Goal: Task Accomplishment & Management: Use online tool/utility

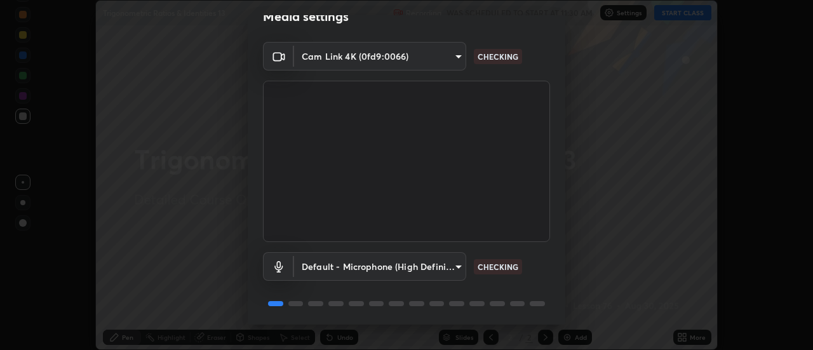
scroll to position [67, 0]
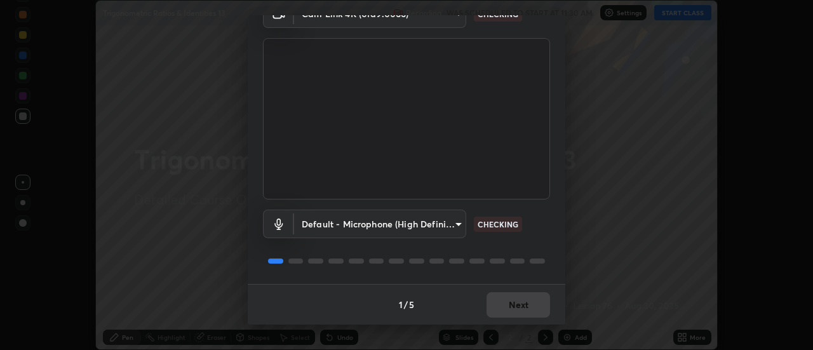
click at [514, 299] on div "1 / 5 Next" at bounding box center [407, 304] width 318 height 41
click at [516, 304] on div "1 / 5 Next" at bounding box center [407, 304] width 318 height 41
click at [517, 304] on div "1 / 5 Next" at bounding box center [407, 304] width 318 height 41
click at [518, 308] on div "1 / 5 Next" at bounding box center [407, 304] width 318 height 41
click at [520, 309] on div "1 / 5 Next" at bounding box center [407, 304] width 318 height 41
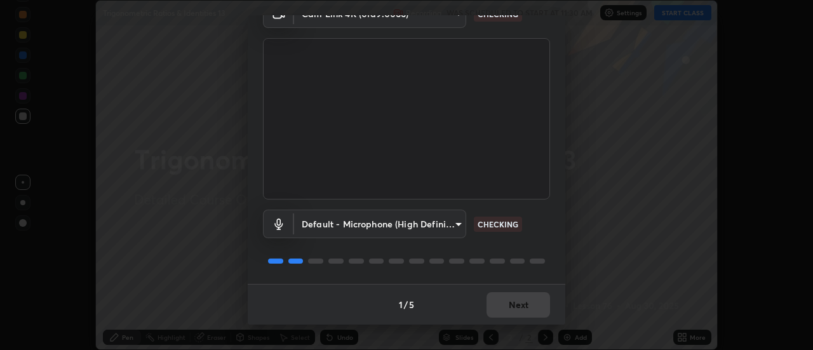
click at [522, 307] on div "1 / 5 Next" at bounding box center [407, 304] width 318 height 41
click at [523, 309] on div "1 / 5 Next" at bounding box center [407, 304] width 318 height 41
click at [525, 309] on div "1 / 5 Next" at bounding box center [407, 304] width 318 height 41
click at [526, 311] on div "1 / 5 Next" at bounding box center [407, 304] width 318 height 41
click at [525, 310] on div "1 / 5 Next" at bounding box center [407, 304] width 318 height 41
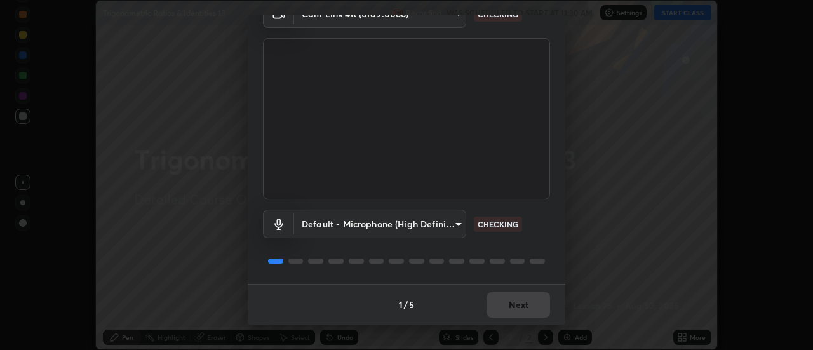
click at [525, 309] on div "1 / 5 Next" at bounding box center [407, 304] width 318 height 41
click at [525, 308] on div "1 / 5 Next" at bounding box center [407, 304] width 318 height 41
click at [527, 307] on div "1 / 5 Next" at bounding box center [407, 304] width 318 height 41
click at [528, 307] on div "1 / 5 Next" at bounding box center [407, 304] width 318 height 41
click at [528, 307] on button "Next" at bounding box center [518, 304] width 64 height 25
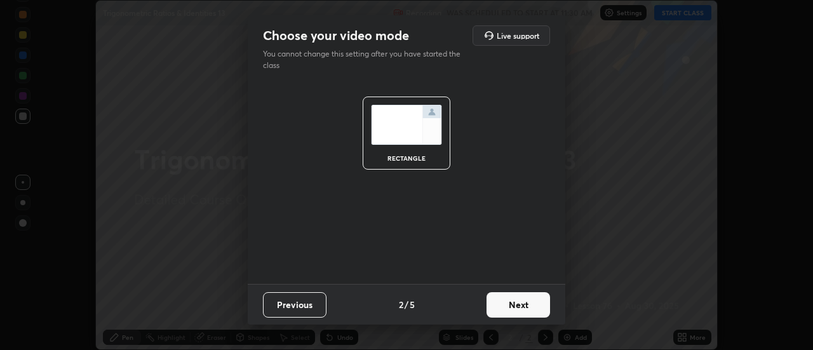
scroll to position [0, 0]
click at [528, 306] on button "Next" at bounding box center [518, 304] width 64 height 25
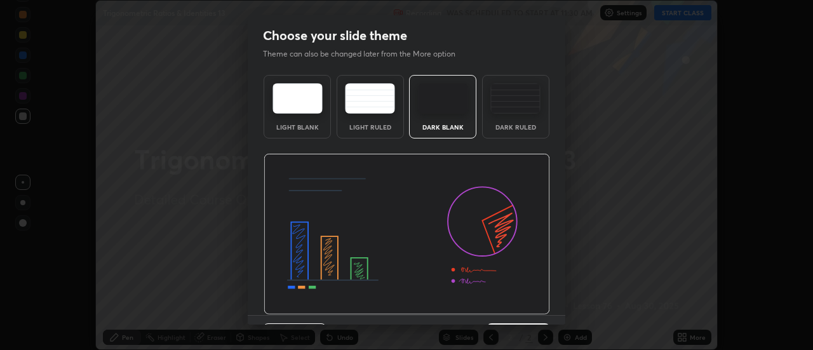
click at [529, 307] on img at bounding box center [407, 234] width 286 height 161
click at [531, 307] on img at bounding box center [407, 234] width 286 height 161
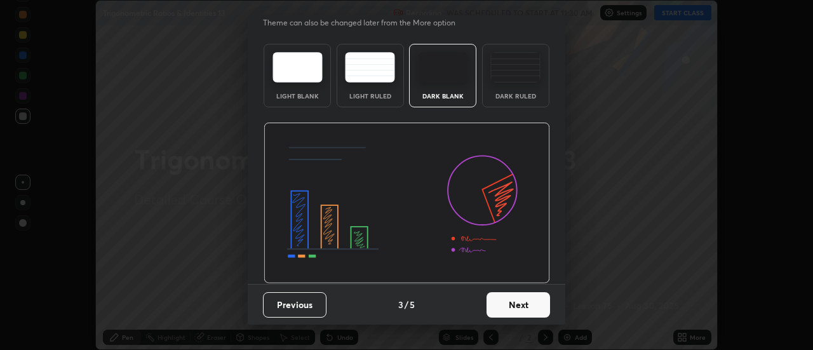
click at [531, 300] on button "Next" at bounding box center [518, 304] width 64 height 25
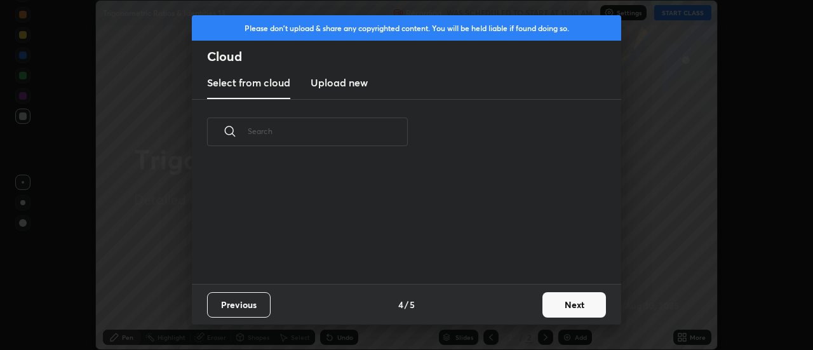
scroll to position [0, 0]
click at [556, 302] on button "Next" at bounding box center [574, 304] width 64 height 25
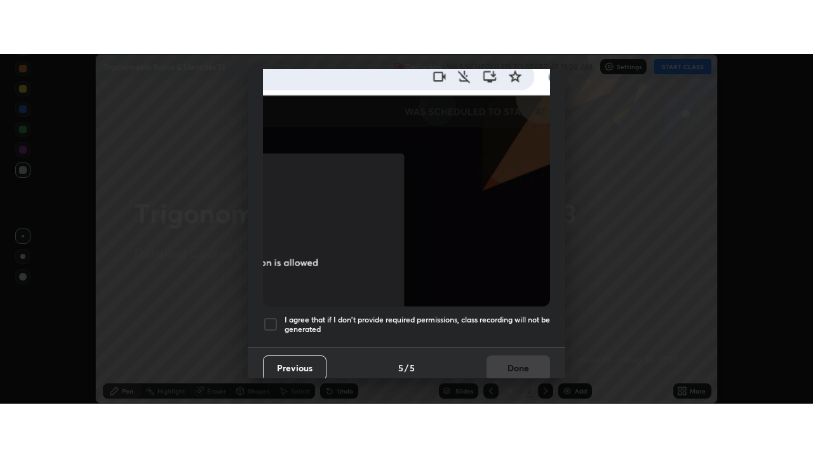
scroll to position [326, 0]
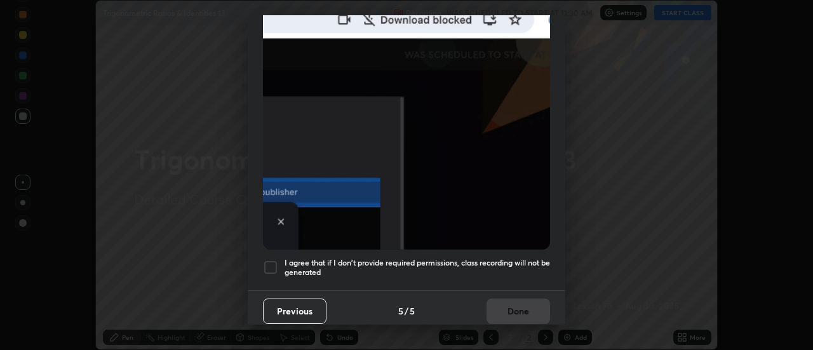
click at [450, 262] on h5 "I agree that if I don't provide required permissions, class recording will not …" at bounding box center [417, 268] width 265 height 20
click at [505, 309] on button "Done" at bounding box center [518, 311] width 64 height 25
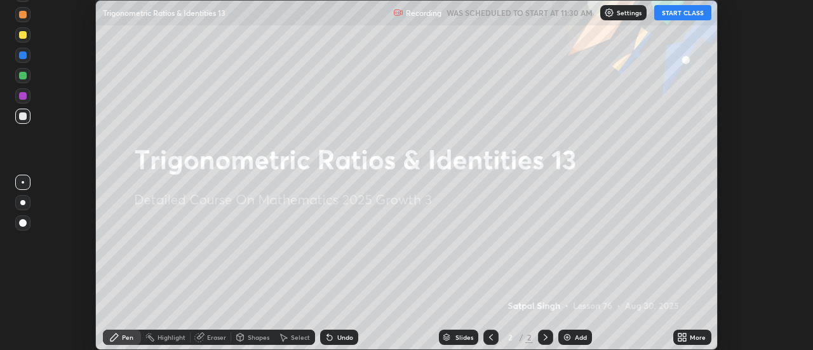
click at [697, 12] on button "START CLASS" at bounding box center [682, 12] width 57 height 15
click at [689, 335] on div "More" at bounding box center [692, 337] width 38 height 15
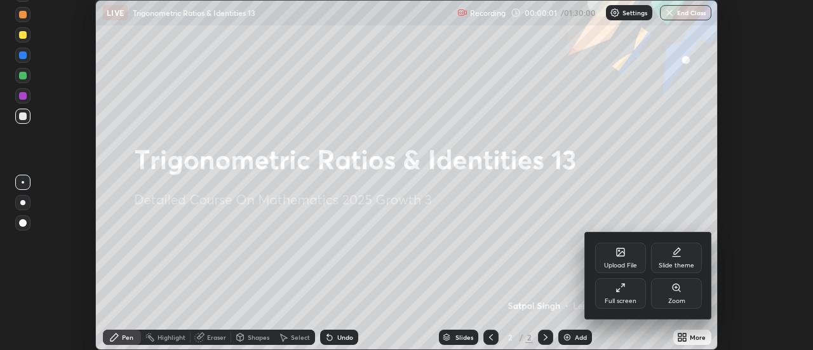
click at [619, 295] on div "Full screen" at bounding box center [620, 293] width 51 height 30
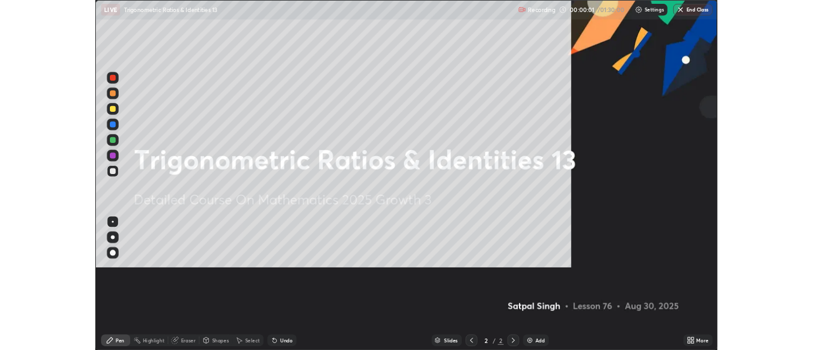
scroll to position [457, 813]
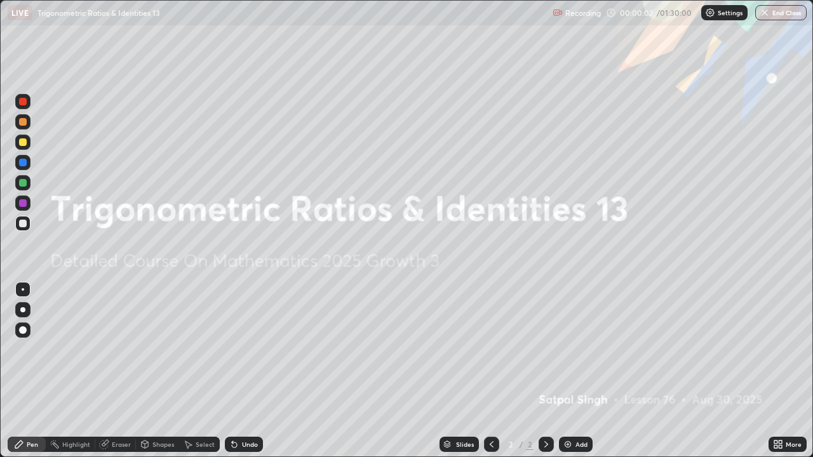
click at [572, 349] on div "Add" at bounding box center [576, 444] width 34 height 15
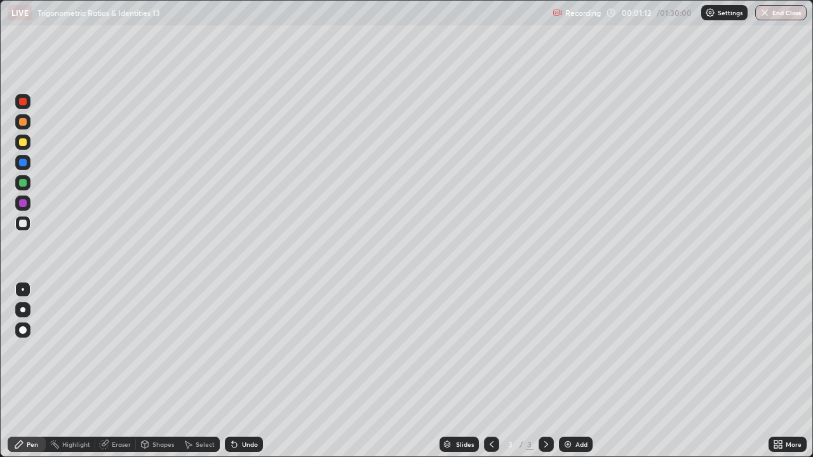
click at [117, 349] on div "Eraser" at bounding box center [115, 444] width 41 height 15
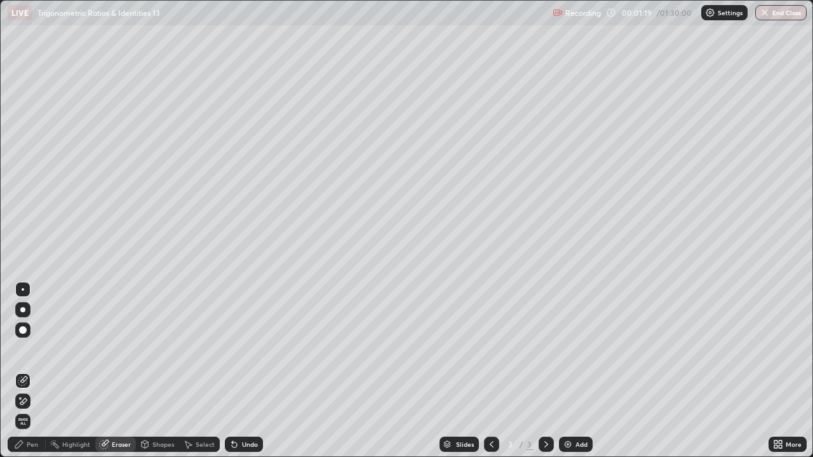
click at [29, 349] on div "Pen" at bounding box center [32, 444] width 11 height 6
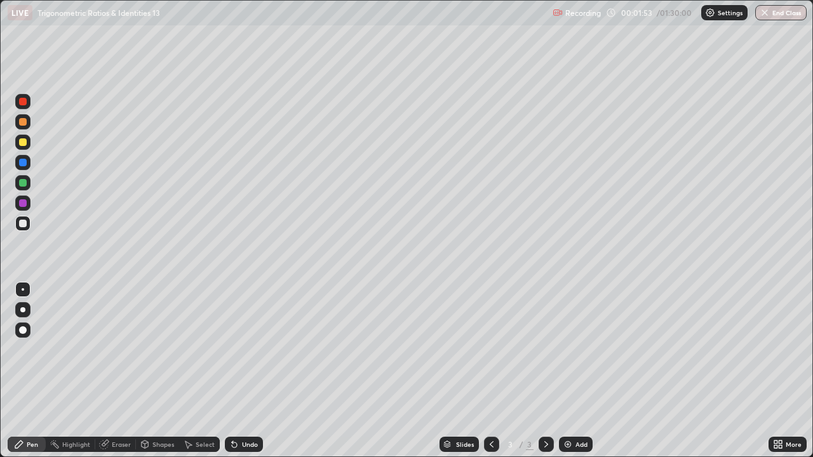
click at [234, 349] on icon at bounding box center [234, 445] width 5 height 5
click at [565, 349] on img at bounding box center [568, 444] width 10 height 10
click at [236, 349] on icon at bounding box center [234, 444] width 10 height 10
click at [237, 349] on icon at bounding box center [234, 444] width 10 height 10
click at [238, 349] on div "Undo" at bounding box center [244, 444] width 38 height 15
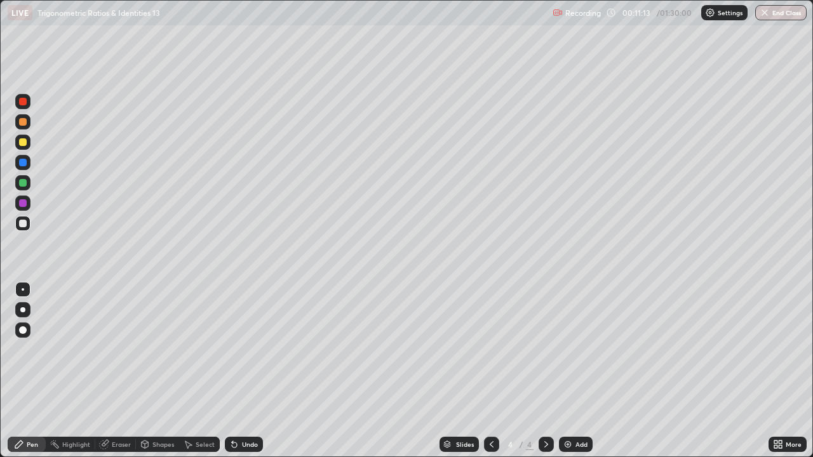
click at [236, 349] on icon at bounding box center [234, 444] width 10 height 10
click at [237, 349] on icon at bounding box center [234, 444] width 10 height 10
click at [236, 349] on icon at bounding box center [234, 444] width 10 height 10
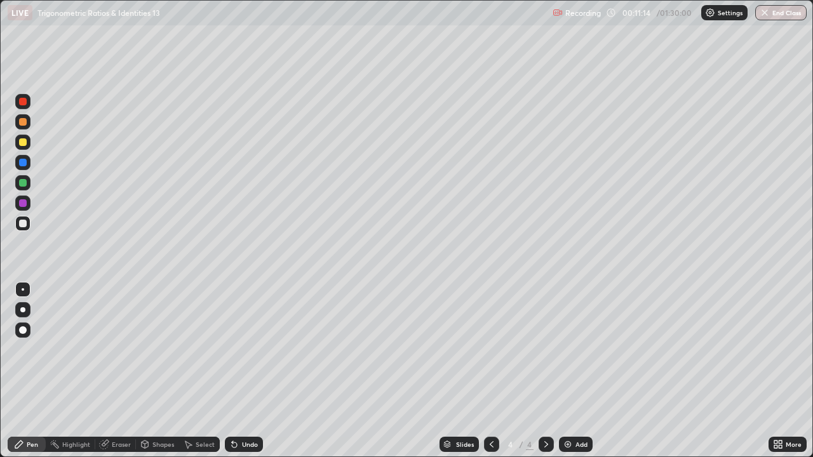
click at [238, 349] on div "Undo" at bounding box center [244, 444] width 38 height 15
click at [563, 349] on img at bounding box center [568, 444] width 10 height 10
click at [237, 349] on icon at bounding box center [234, 444] width 10 height 10
click at [239, 349] on div "Undo" at bounding box center [244, 444] width 38 height 15
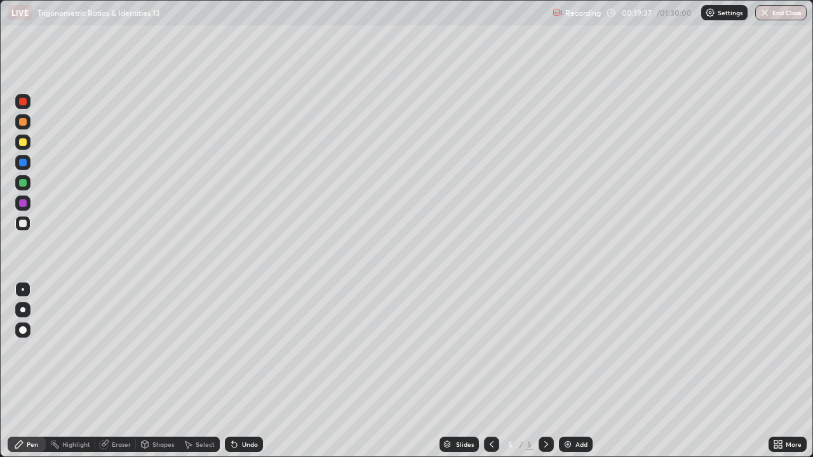
click at [239, 349] on div "Undo" at bounding box center [244, 444] width 38 height 15
click at [126, 349] on div "Eraser" at bounding box center [121, 444] width 19 height 6
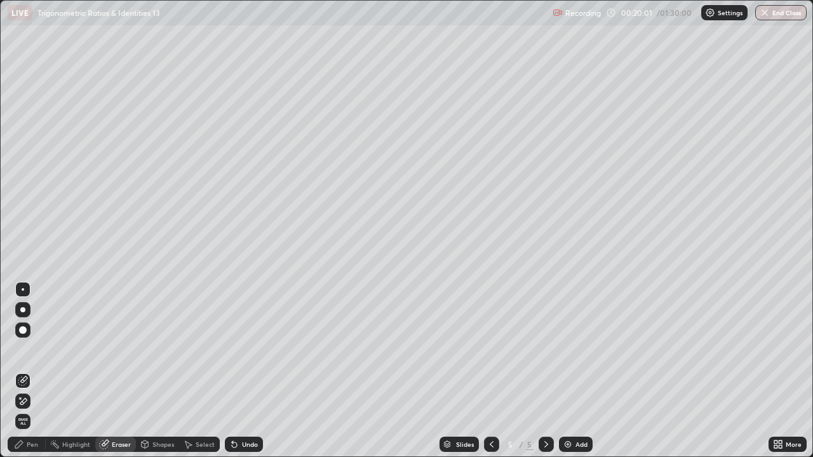
click at [41, 349] on div "Pen" at bounding box center [27, 444] width 38 height 15
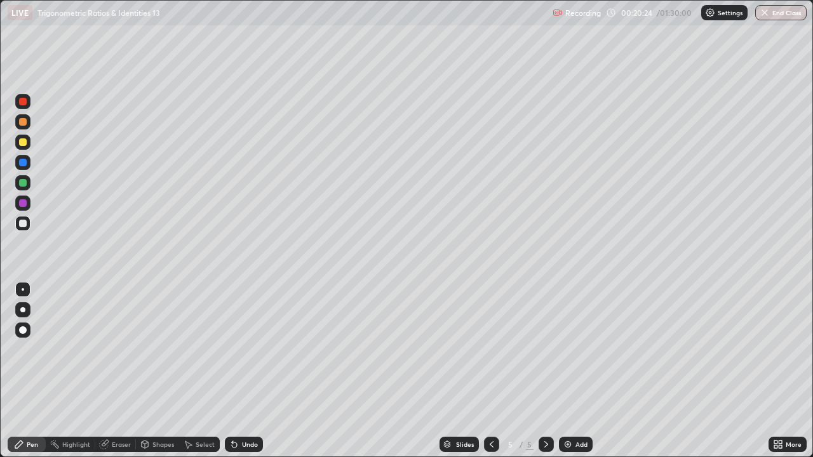
click at [131, 349] on div "Eraser" at bounding box center [115, 444] width 41 height 15
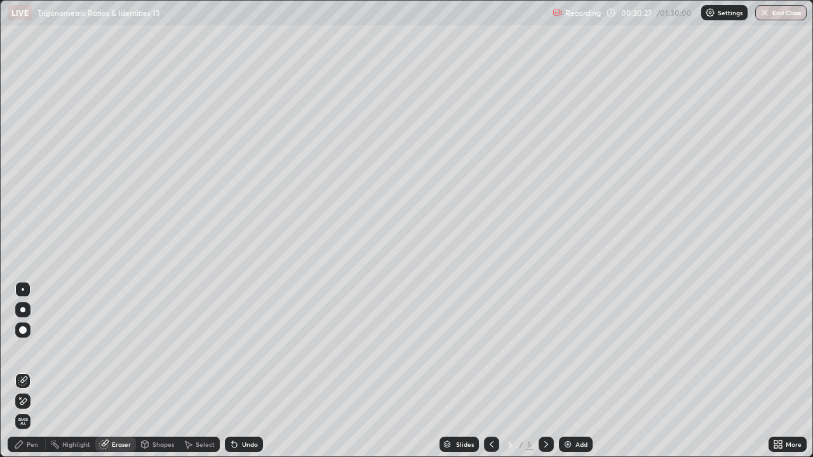
click at [37, 349] on div "Pen" at bounding box center [32, 444] width 11 height 6
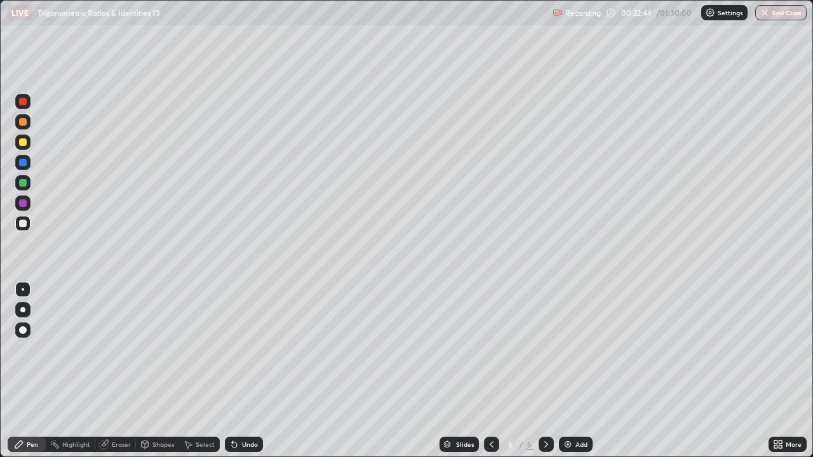
click at [255, 349] on div "Undo" at bounding box center [244, 444] width 38 height 15
click at [253, 349] on div "Undo" at bounding box center [244, 444] width 38 height 15
click at [570, 349] on img at bounding box center [568, 444] width 10 height 10
click at [485, 349] on div at bounding box center [491, 444] width 15 height 15
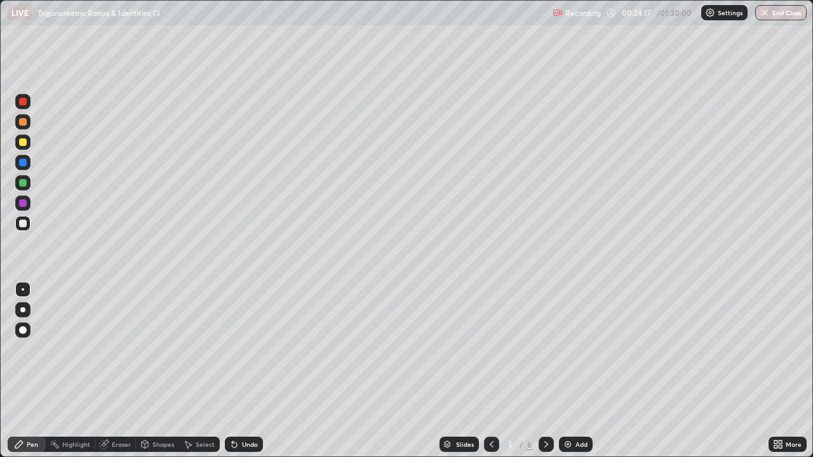
click at [545, 349] on icon at bounding box center [546, 444] width 10 height 10
click at [253, 349] on div "Undo" at bounding box center [250, 444] width 16 height 6
click at [254, 349] on div "Undo" at bounding box center [250, 444] width 16 height 6
click at [258, 349] on div "Undo" at bounding box center [244, 444] width 38 height 15
click at [565, 349] on img at bounding box center [568, 444] width 10 height 10
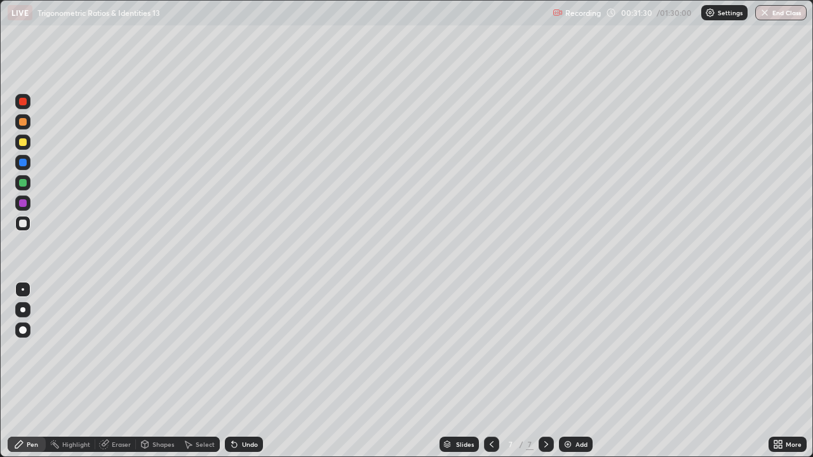
click at [244, 349] on div "Undo" at bounding box center [250, 444] width 16 height 6
click at [232, 349] on icon at bounding box center [234, 445] width 5 height 5
click at [233, 349] on icon at bounding box center [234, 445] width 5 height 5
click at [236, 349] on icon at bounding box center [234, 444] width 10 height 10
click at [237, 349] on icon at bounding box center [234, 444] width 10 height 10
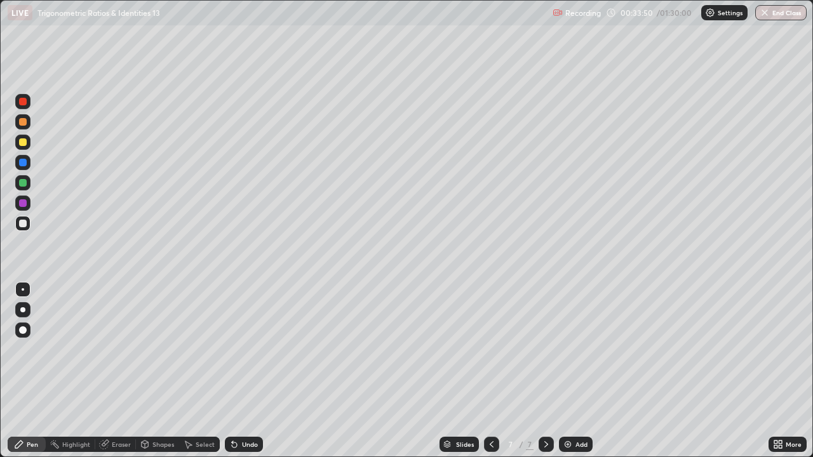
click at [255, 349] on div "Undo" at bounding box center [250, 444] width 16 height 6
click at [248, 349] on div "Undo" at bounding box center [250, 444] width 16 height 6
click at [249, 349] on div "Undo" at bounding box center [250, 444] width 16 height 6
click at [582, 349] on div "Add" at bounding box center [581, 444] width 12 height 6
click at [117, 349] on div "Eraser" at bounding box center [121, 444] width 19 height 6
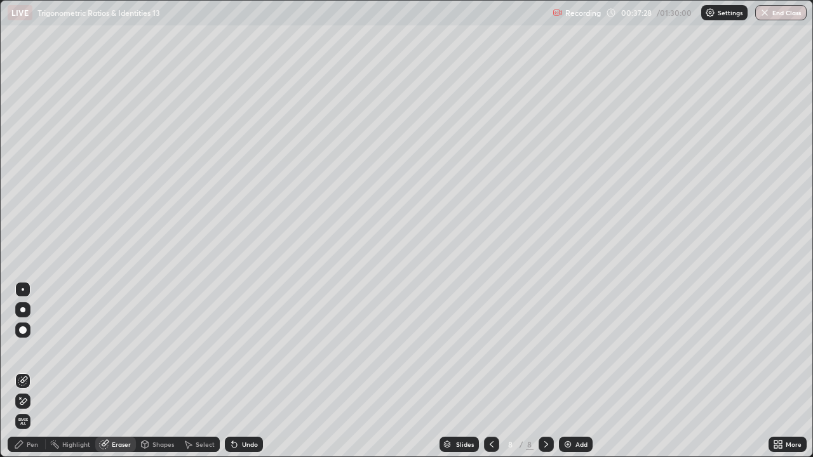
click at [28, 349] on div "Pen" at bounding box center [32, 444] width 11 height 6
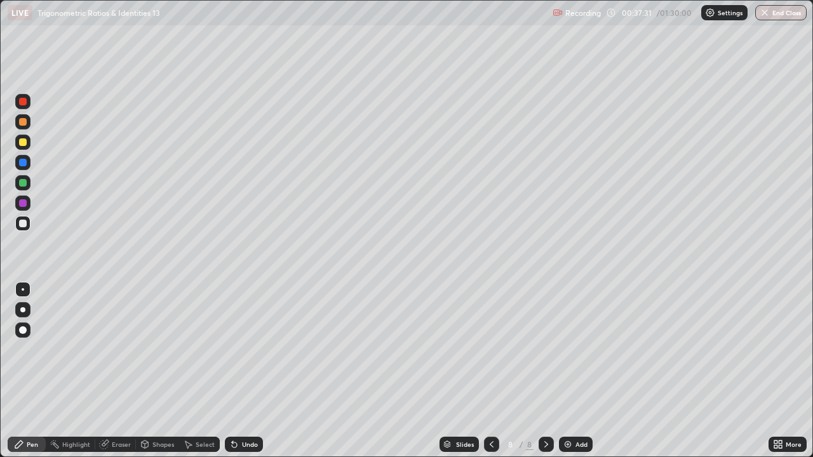
click at [237, 349] on icon at bounding box center [234, 444] width 10 height 10
click at [242, 349] on div "Undo" at bounding box center [250, 444] width 16 height 6
click at [124, 349] on div "Eraser" at bounding box center [115, 444] width 41 height 15
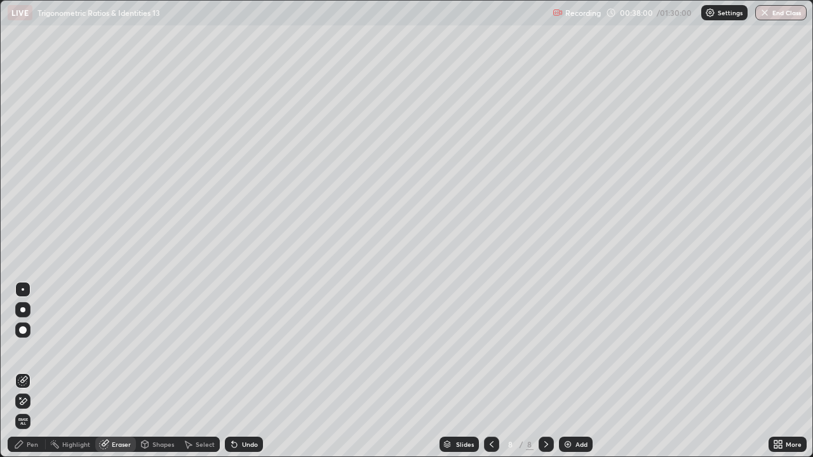
click at [29, 349] on div "Pen" at bounding box center [32, 444] width 11 height 6
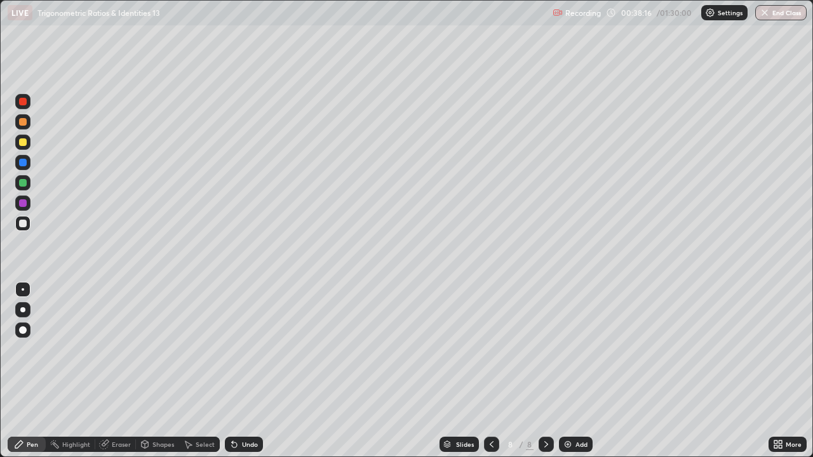
click at [237, 349] on icon at bounding box center [234, 444] width 10 height 10
click at [245, 349] on div "Undo" at bounding box center [250, 444] width 16 height 6
click at [116, 349] on div "Eraser" at bounding box center [115, 444] width 41 height 15
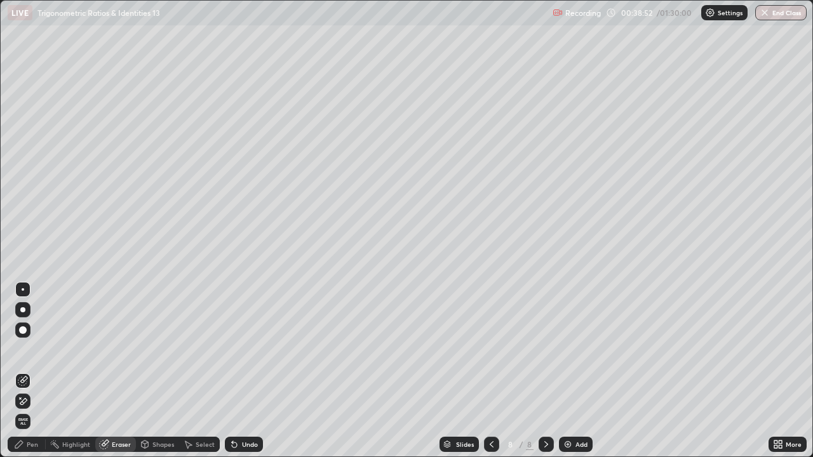
click at [41, 349] on div "Pen" at bounding box center [27, 444] width 38 height 15
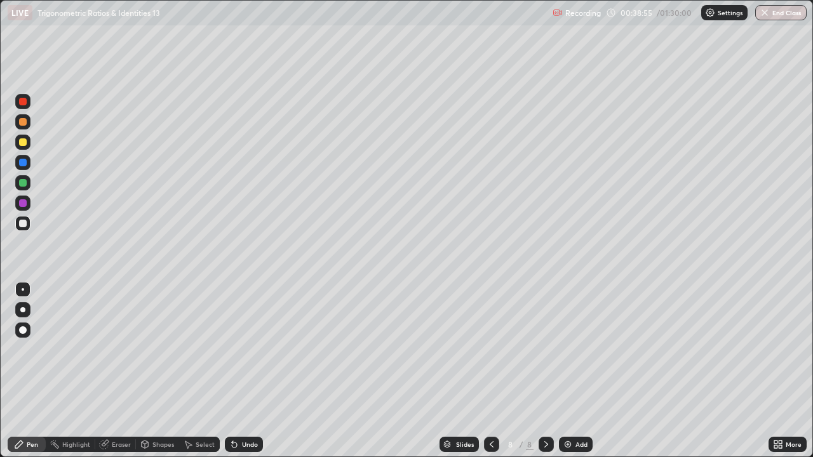
click at [114, 349] on div "Eraser" at bounding box center [121, 444] width 19 height 6
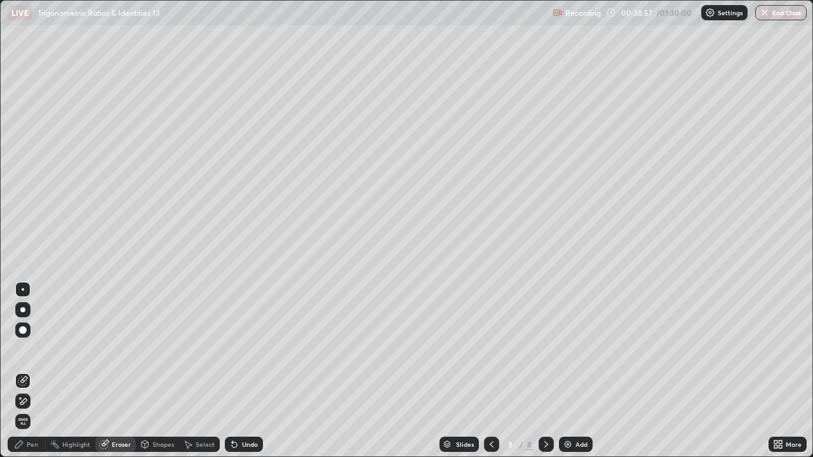
click at [34, 349] on div "Pen" at bounding box center [32, 444] width 11 height 6
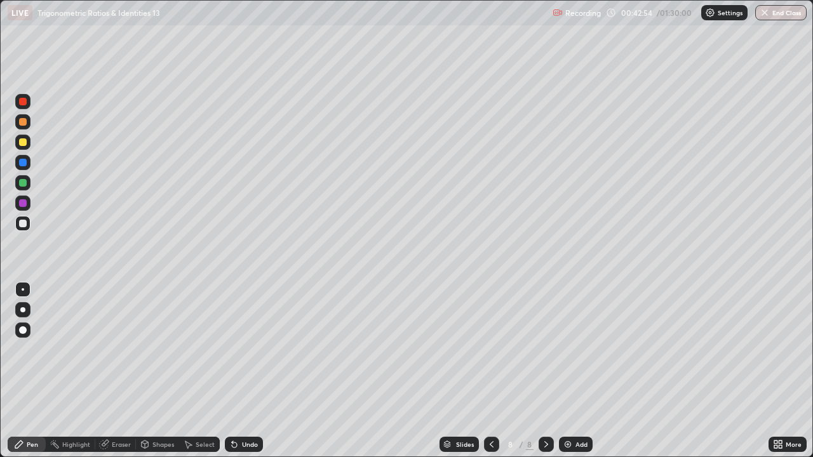
click at [572, 349] on img at bounding box center [568, 444] width 10 height 10
click at [239, 349] on div "Undo" at bounding box center [244, 444] width 38 height 15
click at [238, 349] on div "Undo" at bounding box center [244, 444] width 38 height 15
click at [569, 349] on img at bounding box center [568, 444] width 10 height 10
click at [239, 349] on div "Undo" at bounding box center [244, 444] width 38 height 15
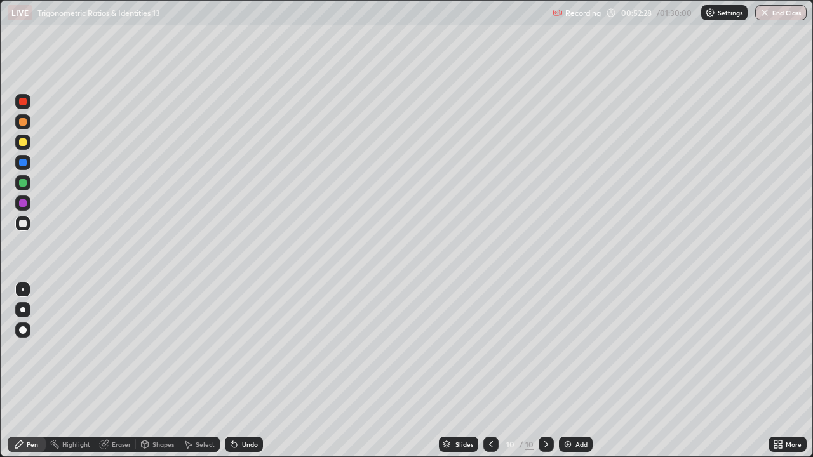
click at [235, 349] on icon at bounding box center [234, 444] width 10 height 10
click at [232, 349] on icon at bounding box center [234, 445] width 5 height 5
click at [238, 349] on div "Undo" at bounding box center [244, 444] width 38 height 15
click at [563, 349] on img at bounding box center [568, 444] width 10 height 10
click at [490, 349] on icon at bounding box center [491, 444] width 10 height 10
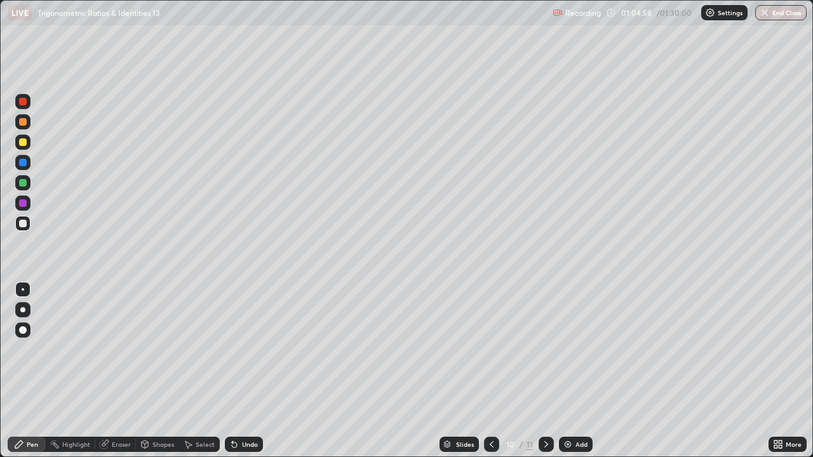
click at [490, 349] on icon at bounding box center [491, 444] width 10 height 10
click at [545, 349] on icon at bounding box center [546, 444] width 10 height 10
click at [546, 349] on icon at bounding box center [546, 444] width 10 height 10
click at [211, 349] on div "Select" at bounding box center [205, 444] width 19 height 6
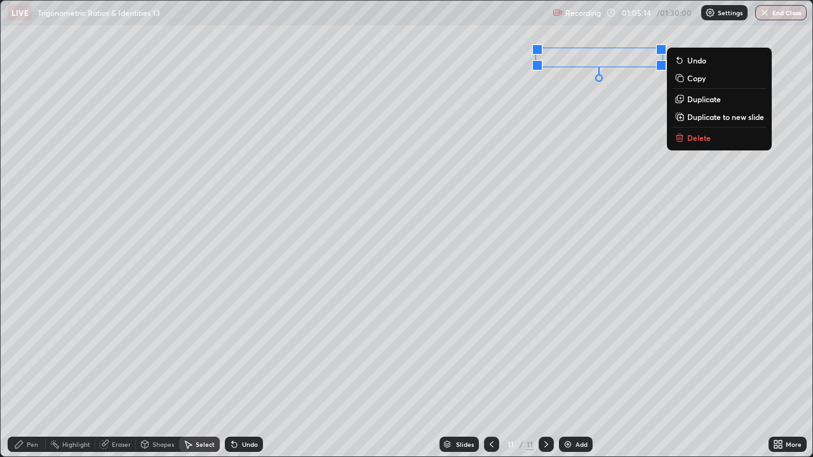
click at [575, 248] on div "0 ° Undo Copy Duplicate Duplicate to new slide Delete" at bounding box center [407, 229] width 812 height 456
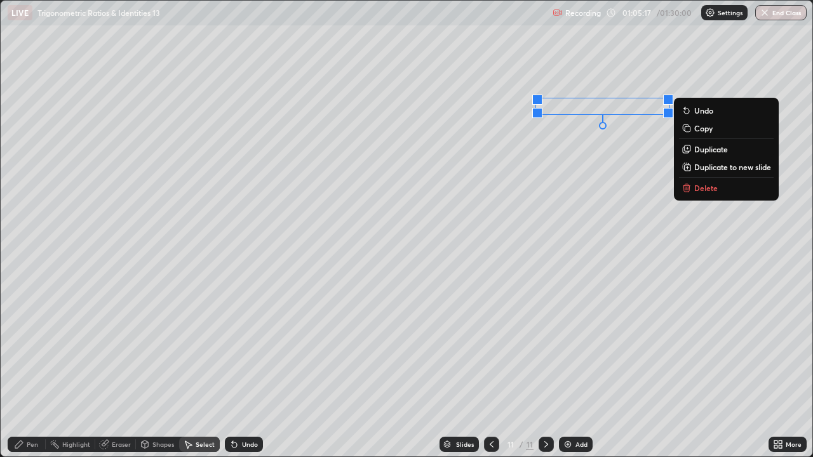
click at [587, 203] on div "0 ° Undo Copy Duplicate Duplicate to new slide Delete" at bounding box center [407, 229] width 812 height 456
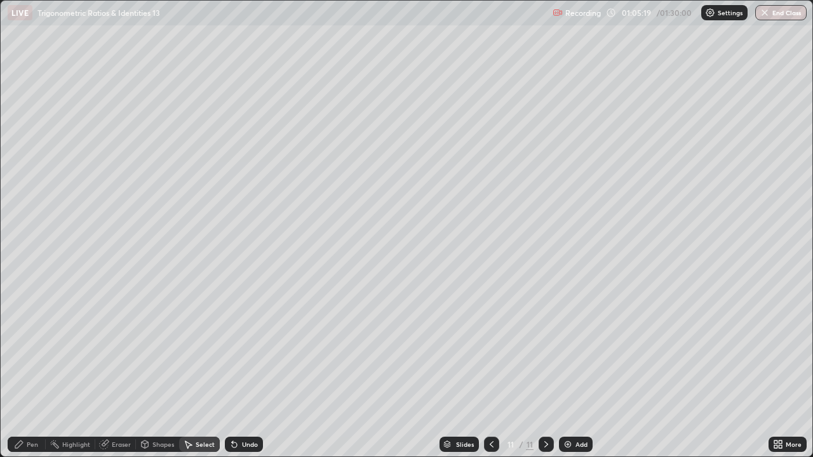
click at [35, 349] on div "Pen" at bounding box center [32, 444] width 11 height 6
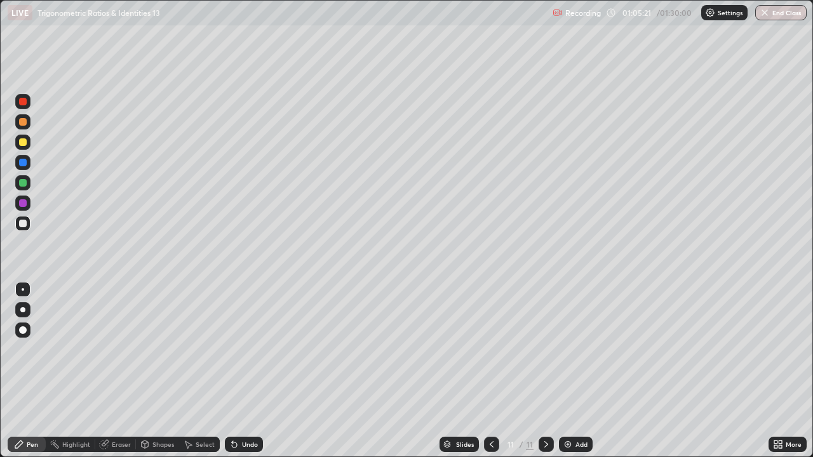
click at [775, 349] on icon at bounding box center [775, 442] width 3 height 3
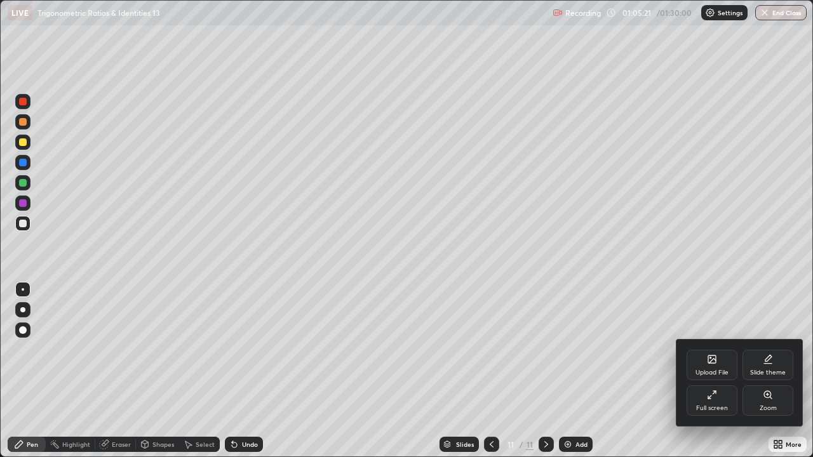
click at [704, 349] on div "Full screen" at bounding box center [712, 408] width 32 height 6
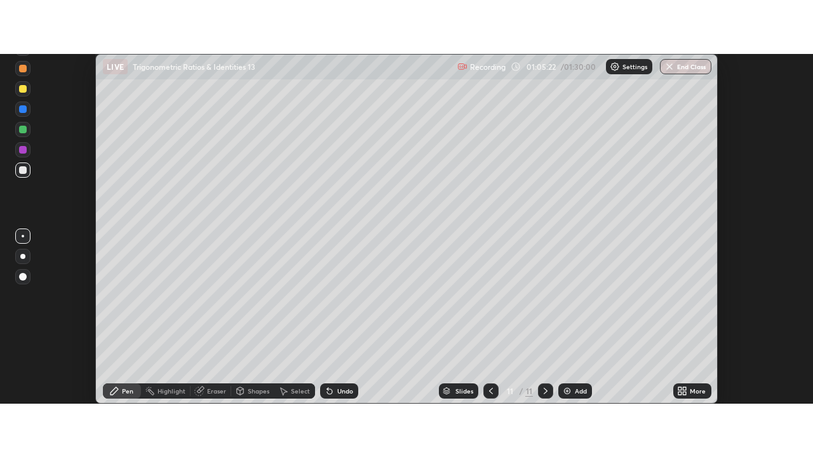
scroll to position [63161, 62698]
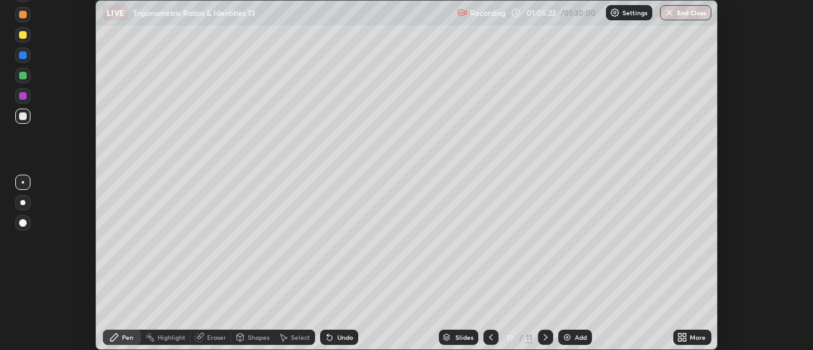
click at [685, 336] on icon at bounding box center [684, 334] width 3 height 3
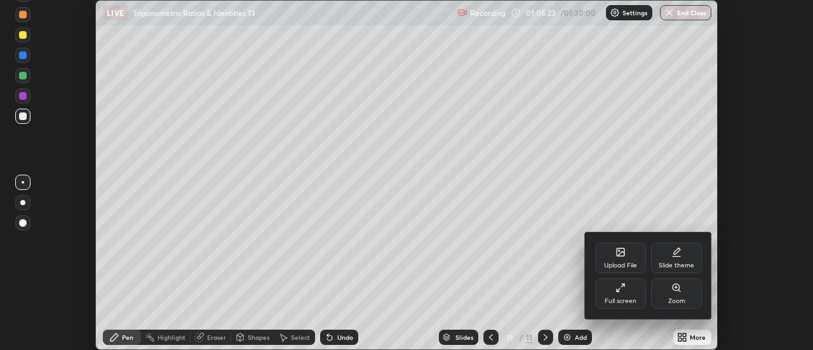
click at [617, 287] on icon at bounding box center [620, 288] width 10 height 10
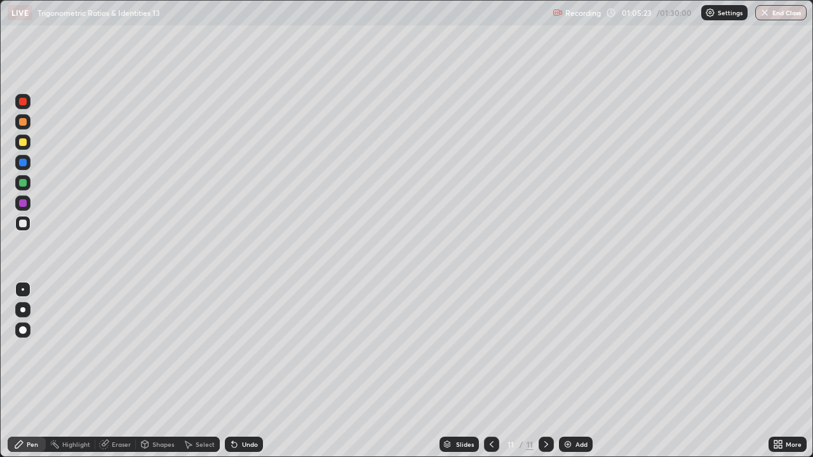
scroll to position [457, 813]
click at [490, 349] on icon at bounding box center [491, 444] width 10 height 10
click at [545, 349] on icon at bounding box center [546, 444] width 10 height 10
click at [132, 349] on div "Eraser" at bounding box center [115, 444] width 41 height 15
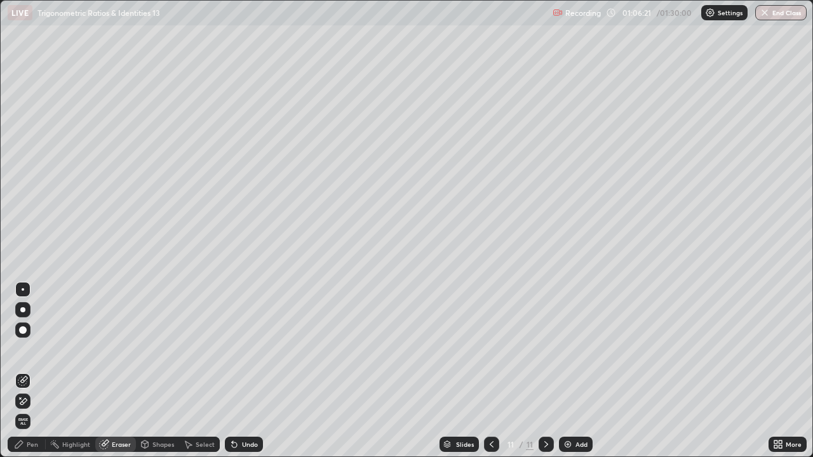
click at [28, 349] on div at bounding box center [22, 401] width 15 height 15
click at [38, 349] on div "Pen" at bounding box center [27, 444] width 38 height 15
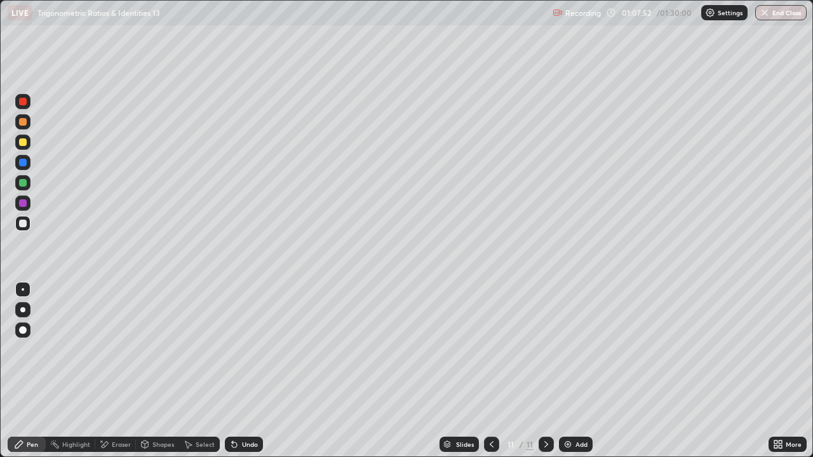
click at [131, 349] on div "Eraser" at bounding box center [115, 444] width 41 height 15
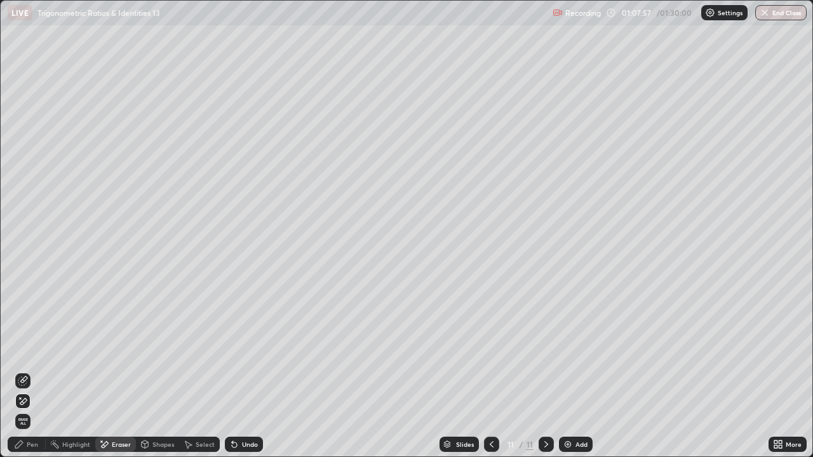
click at [30, 349] on div "Pen" at bounding box center [27, 444] width 38 height 15
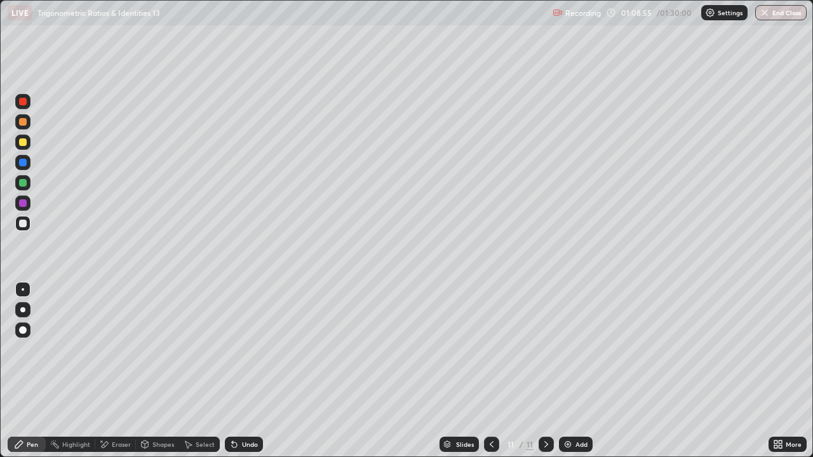
click at [208, 349] on div "Select" at bounding box center [199, 444] width 41 height 15
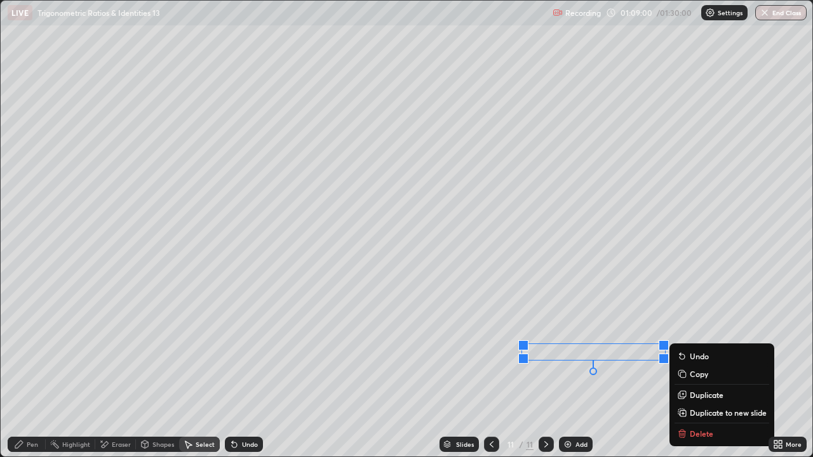
click at [32, 349] on div "Pen" at bounding box center [32, 444] width 11 height 6
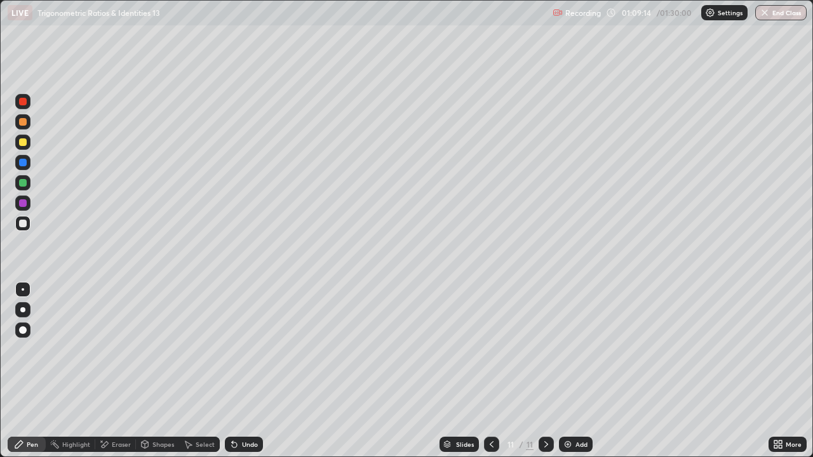
click at [237, 349] on icon at bounding box center [234, 444] width 10 height 10
click at [232, 349] on icon at bounding box center [234, 445] width 5 height 5
click at [570, 349] on img at bounding box center [568, 444] width 10 height 10
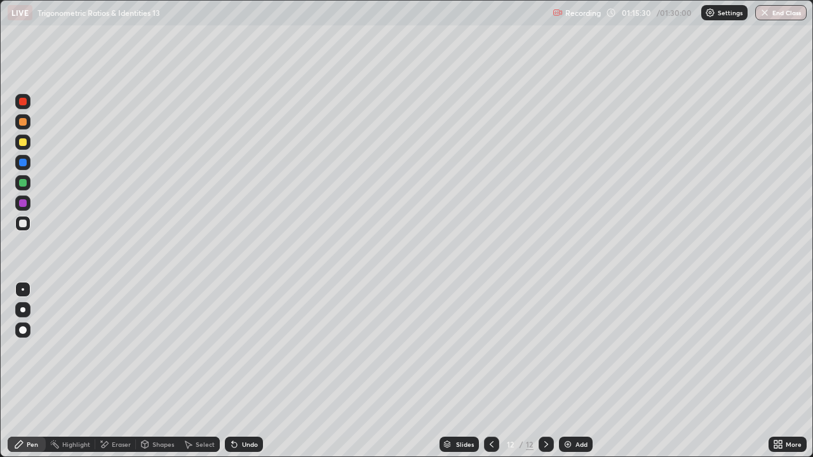
click at [117, 349] on div "Eraser" at bounding box center [121, 444] width 19 height 6
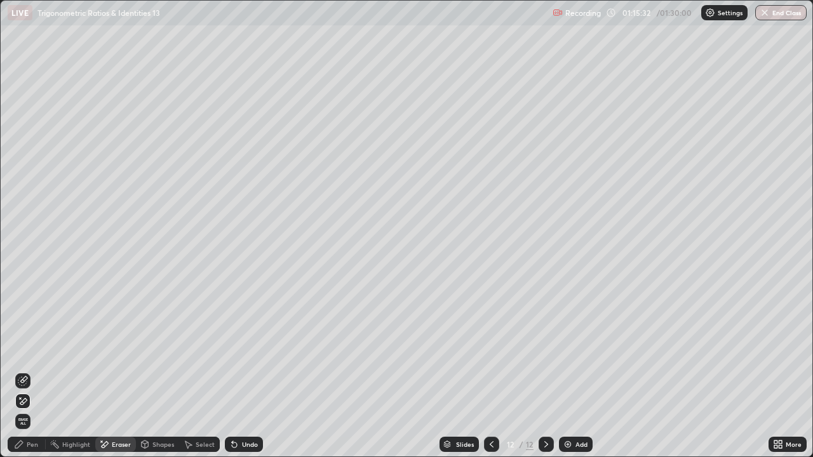
click at [31, 349] on div "Pen" at bounding box center [32, 444] width 11 height 6
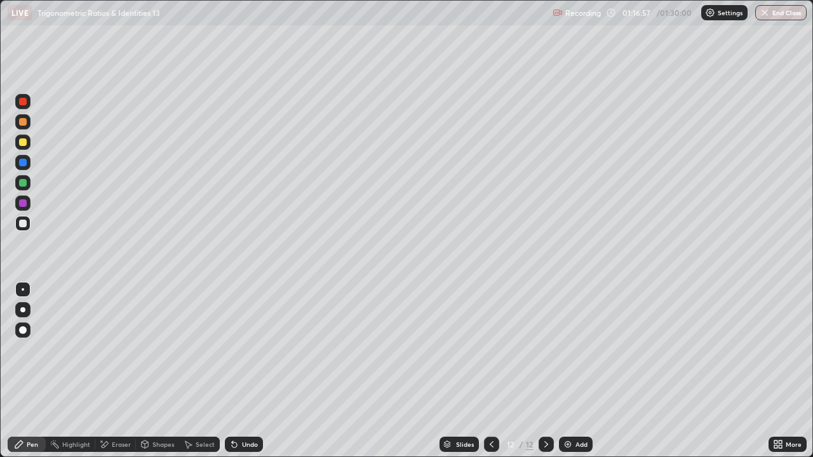
click at [252, 349] on div "Undo" at bounding box center [244, 444] width 38 height 15
click at [254, 349] on div "Undo" at bounding box center [250, 444] width 16 height 6
click at [109, 349] on div "Eraser" at bounding box center [115, 444] width 41 height 15
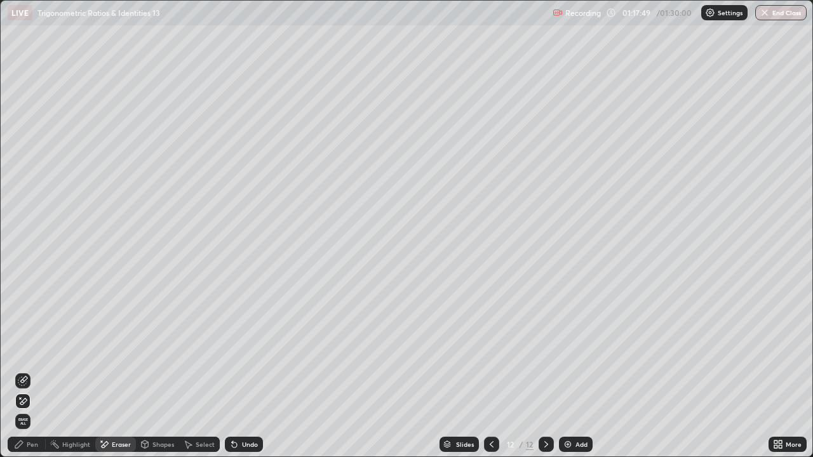
click at [34, 349] on div "Pen" at bounding box center [27, 444] width 38 height 15
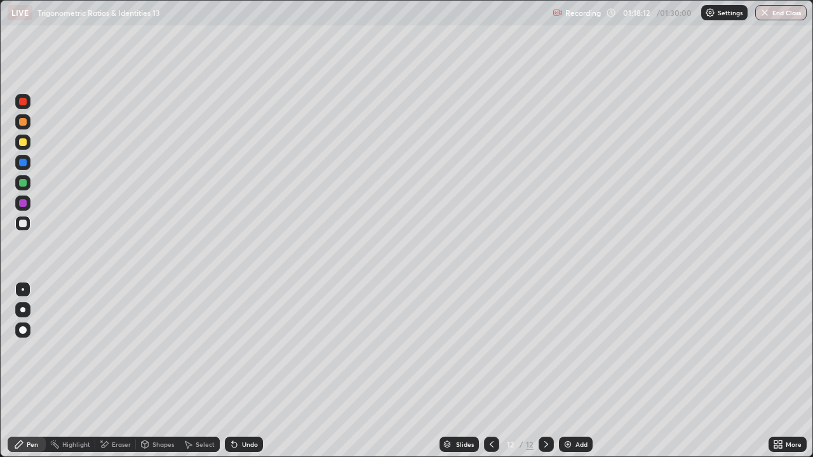
click at [23, 143] on div at bounding box center [23, 142] width 8 height 8
click at [21, 183] on div at bounding box center [23, 183] width 8 height 8
click at [22, 228] on div at bounding box center [22, 223] width 15 height 15
click at [192, 349] on div "Select" at bounding box center [199, 444] width 41 height 15
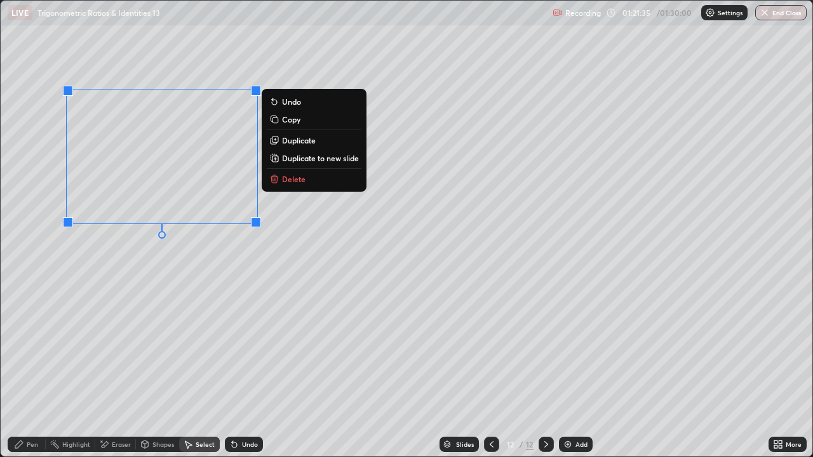
click at [293, 160] on p "Duplicate to new slide" at bounding box center [320, 158] width 77 height 10
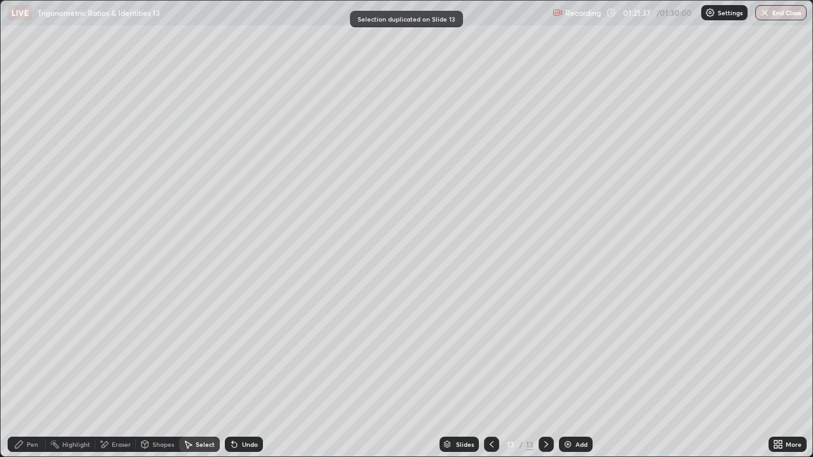
click at [107, 349] on icon at bounding box center [104, 444] width 10 height 11
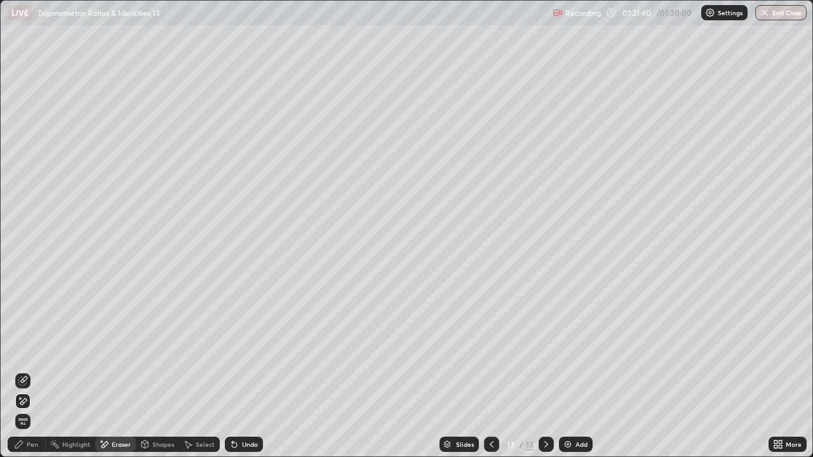
click at [29, 349] on div "Pen" at bounding box center [32, 444] width 11 height 6
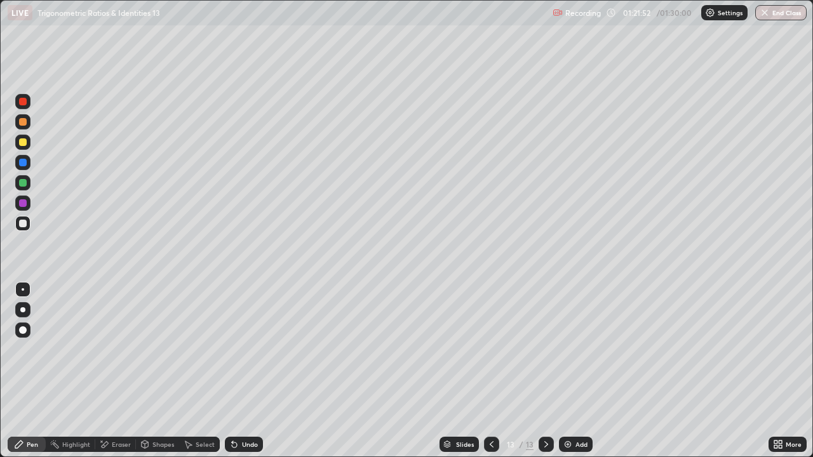
click at [488, 349] on icon at bounding box center [491, 444] width 10 height 10
click at [201, 349] on div "Select" at bounding box center [205, 444] width 19 height 6
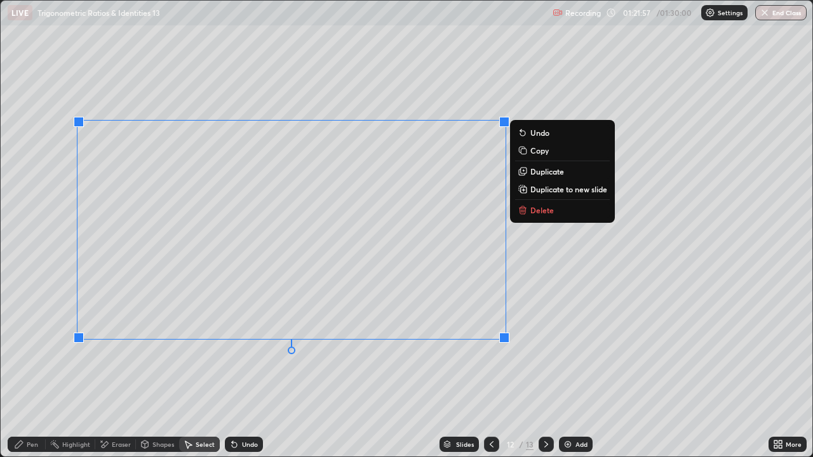
click at [524, 153] on rect at bounding box center [524, 152] width 6 height 6
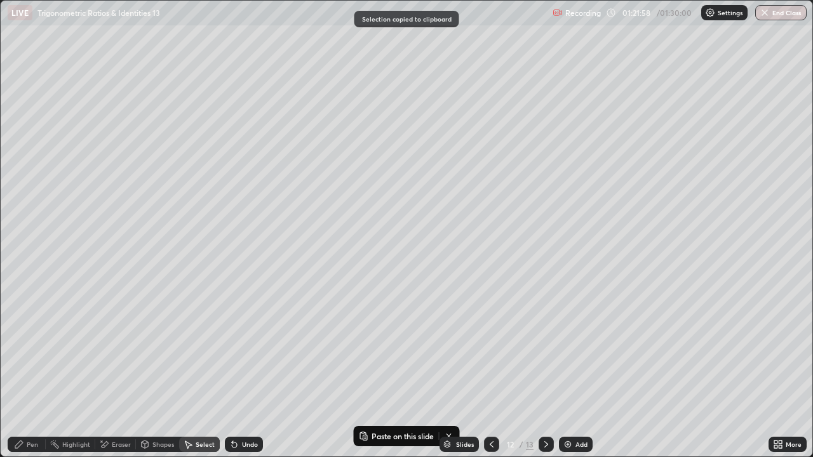
click at [545, 349] on icon at bounding box center [546, 444] width 10 height 10
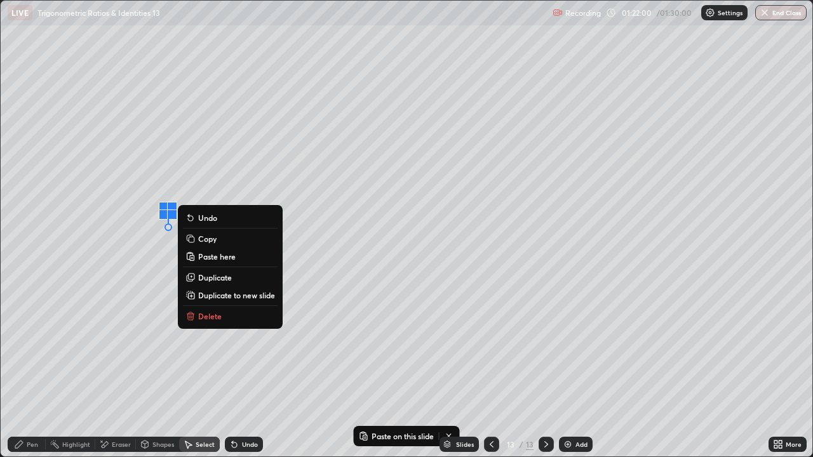
click at [223, 258] on p "Paste here" at bounding box center [216, 257] width 37 height 10
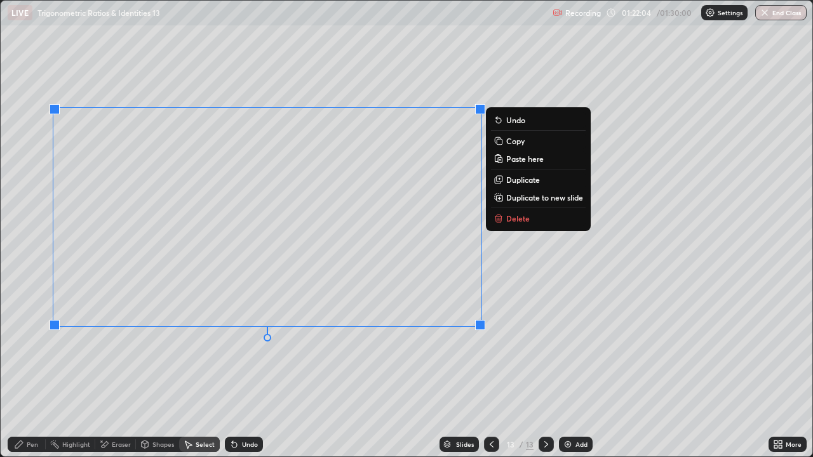
click at [123, 349] on div "Eraser" at bounding box center [121, 444] width 19 height 6
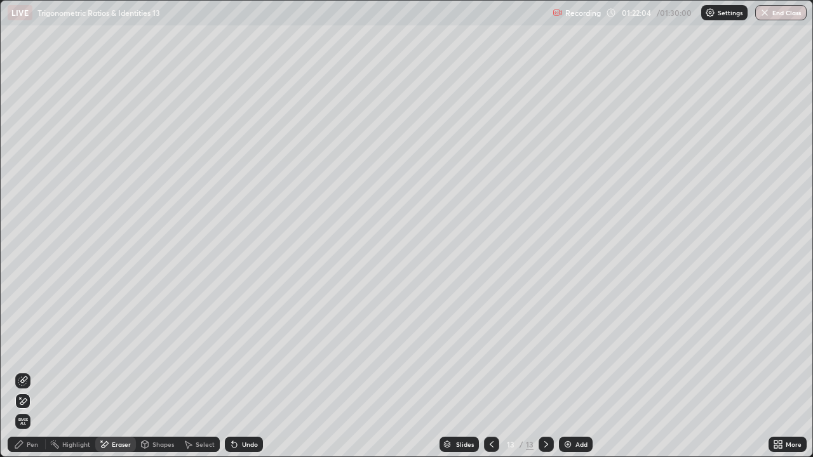
click at [122, 349] on div "Eraser" at bounding box center [121, 444] width 19 height 6
click at [33, 349] on div "Pen" at bounding box center [32, 444] width 11 height 6
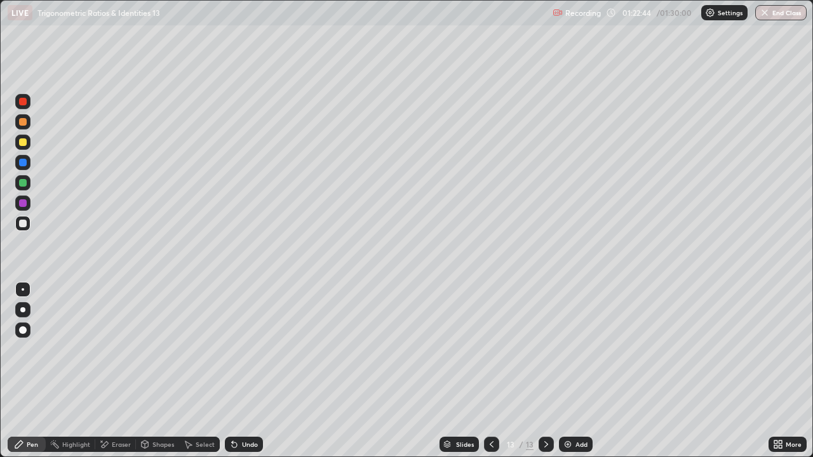
click at [21, 143] on div at bounding box center [23, 142] width 8 height 8
click at [21, 180] on div at bounding box center [23, 183] width 8 height 8
click at [24, 225] on div at bounding box center [23, 224] width 8 height 8
click at [191, 349] on icon at bounding box center [188, 444] width 10 height 10
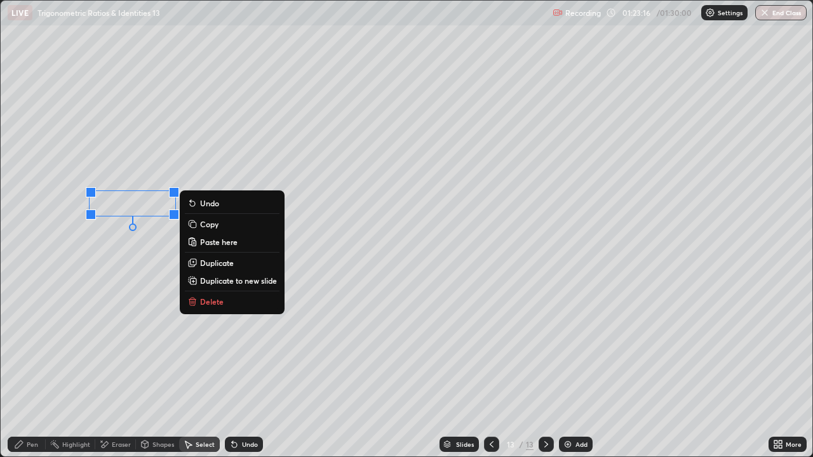
click at [32, 349] on div "Pen" at bounding box center [32, 444] width 11 height 6
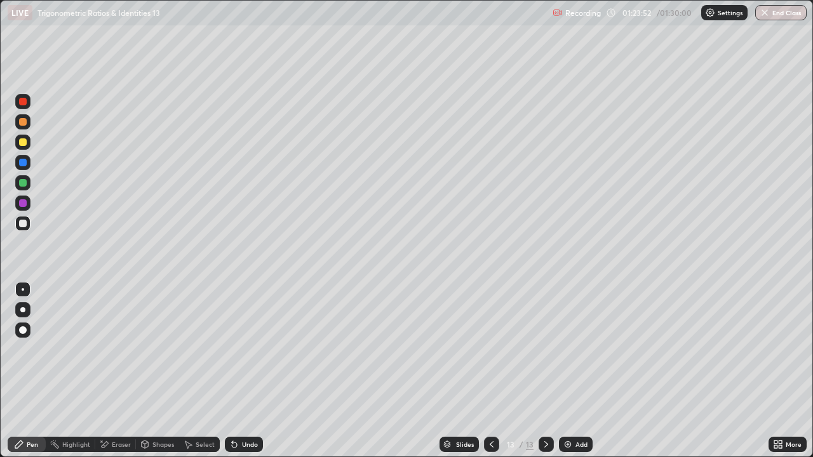
click at [208, 349] on div "Select" at bounding box center [205, 444] width 19 height 6
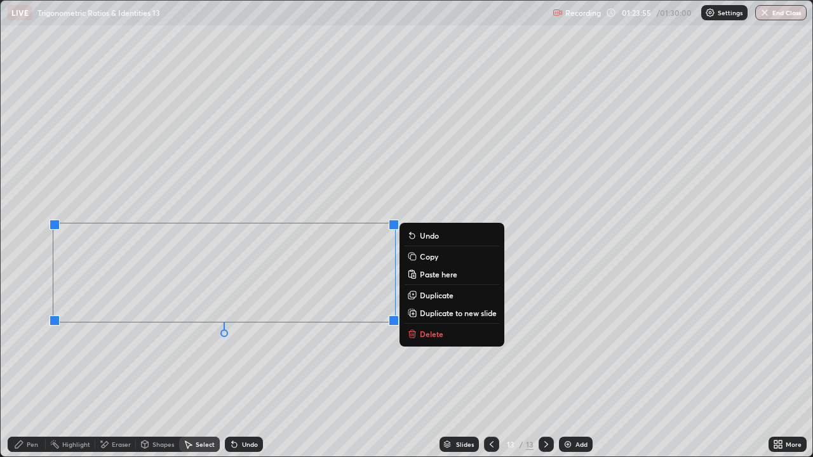
click at [423, 295] on p "Duplicate" at bounding box center [437, 295] width 34 height 10
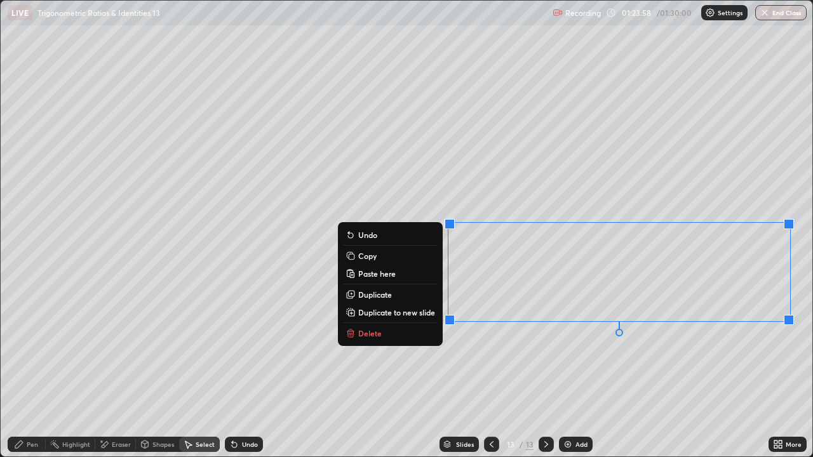
click at [111, 349] on div "Eraser" at bounding box center [115, 444] width 41 height 15
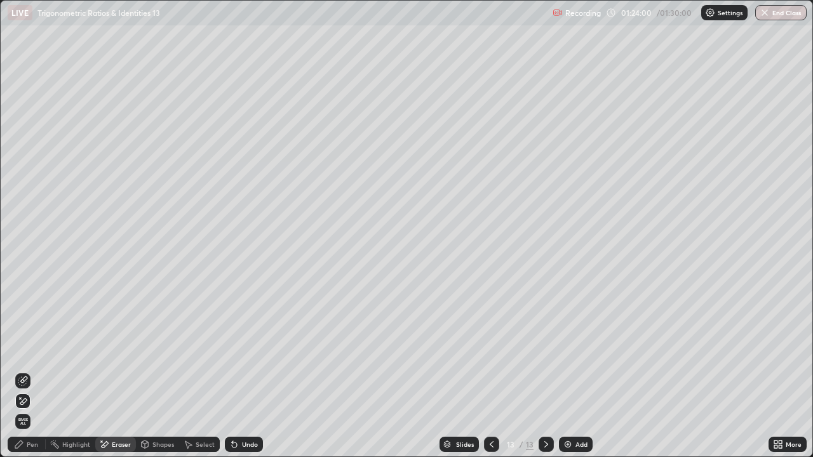
click at [40, 349] on div "Pen" at bounding box center [27, 444] width 38 height 15
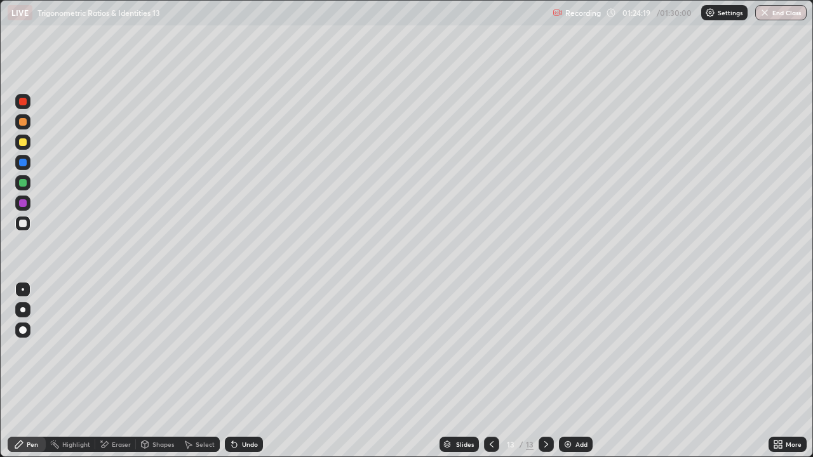
click at [490, 349] on icon at bounding box center [491, 444] width 10 height 10
click at [545, 349] on icon at bounding box center [546, 444] width 4 height 6
click at [488, 349] on icon at bounding box center [491, 444] width 10 height 10
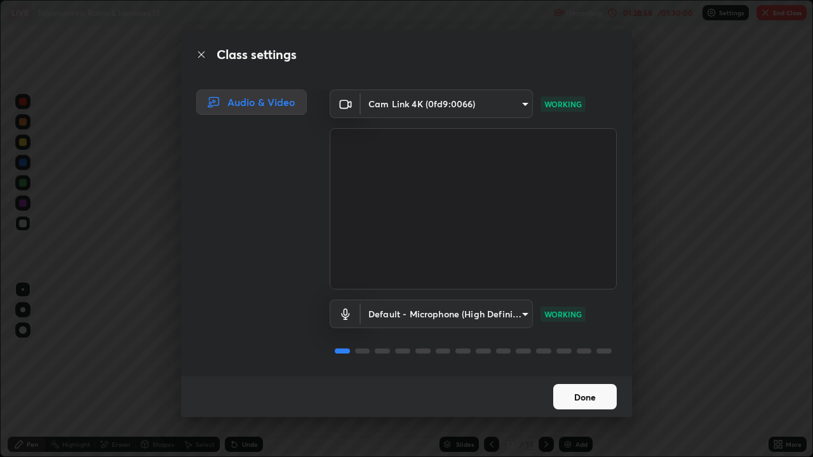
click at [589, 349] on button "Done" at bounding box center [585, 396] width 64 height 25
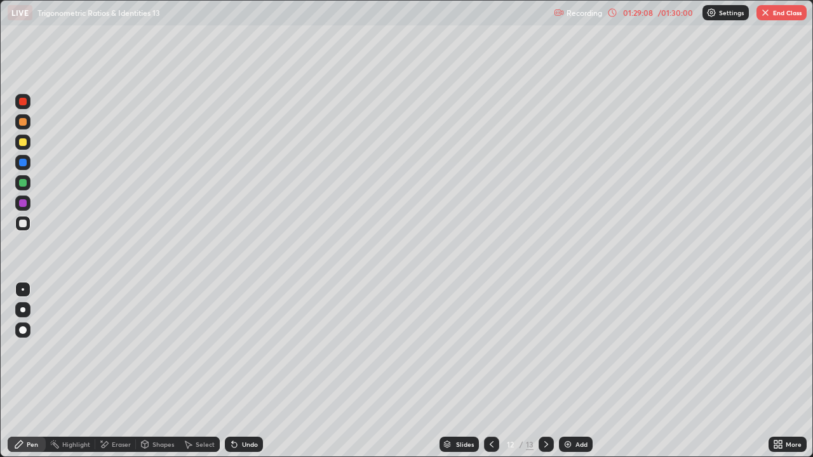
click at [649, 9] on div "01:29:08" at bounding box center [638, 13] width 36 height 8
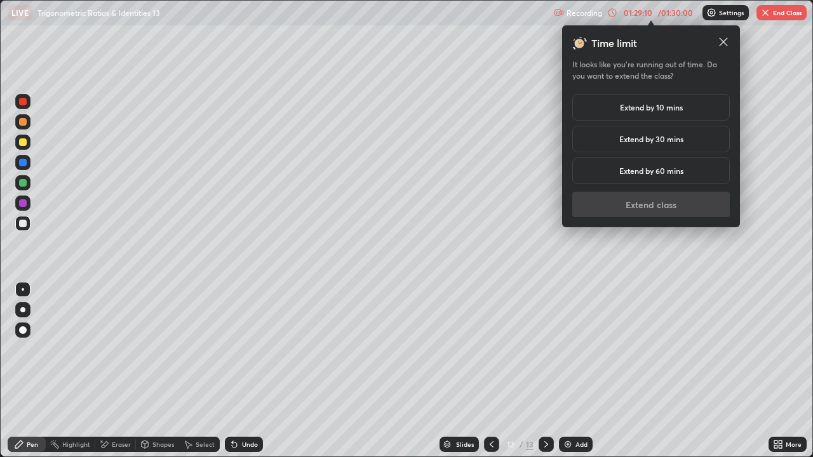
click at [668, 105] on h5 "Extend by 10 mins" at bounding box center [651, 107] width 63 height 11
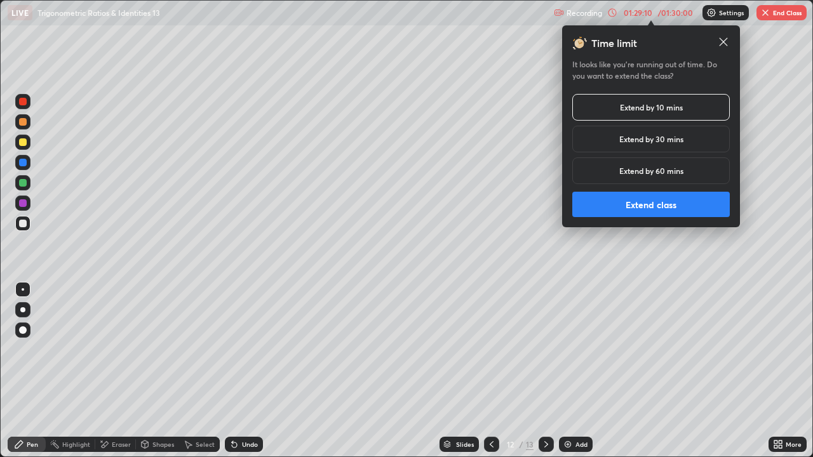
click at [673, 203] on button "Extend class" at bounding box center [651, 204] width 158 height 25
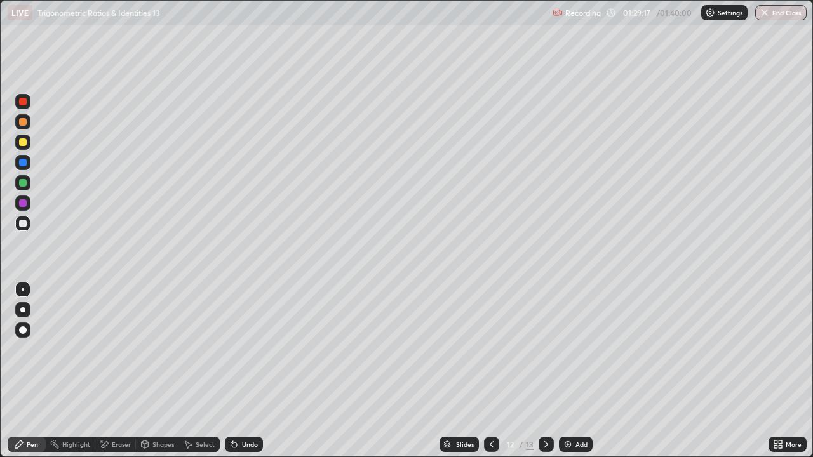
click at [545, 349] on icon at bounding box center [546, 444] width 10 height 10
click at [766, 17] on img "button" at bounding box center [765, 13] width 10 height 10
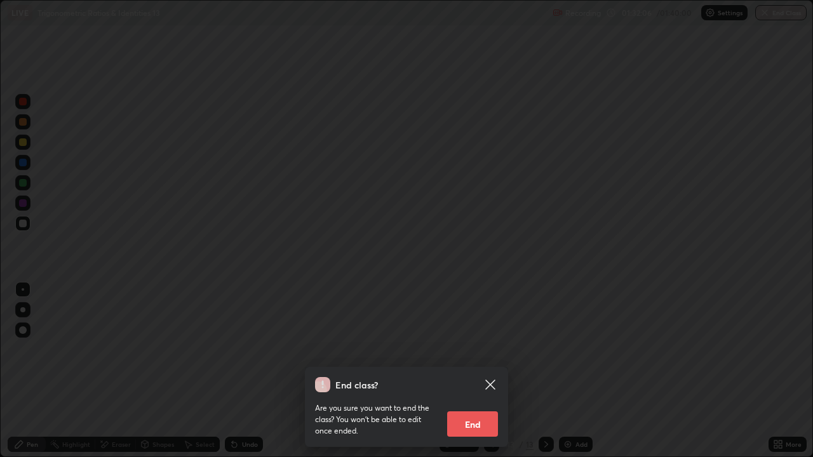
click at [481, 349] on button "End" at bounding box center [472, 424] width 51 height 25
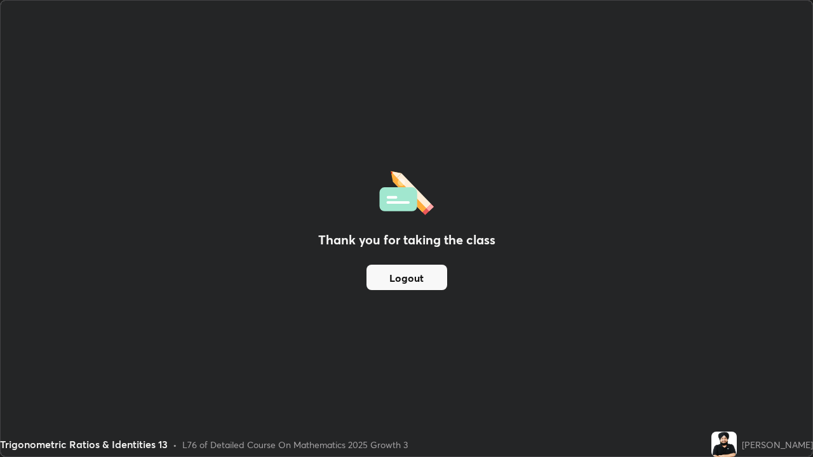
click at [409, 281] on button "Logout" at bounding box center [406, 277] width 81 height 25
click at [406, 276] on button "Logout" at bounding box center [406, 277] width 81 height 25
